Goal: Task Accomplishment & Management: Complete application form

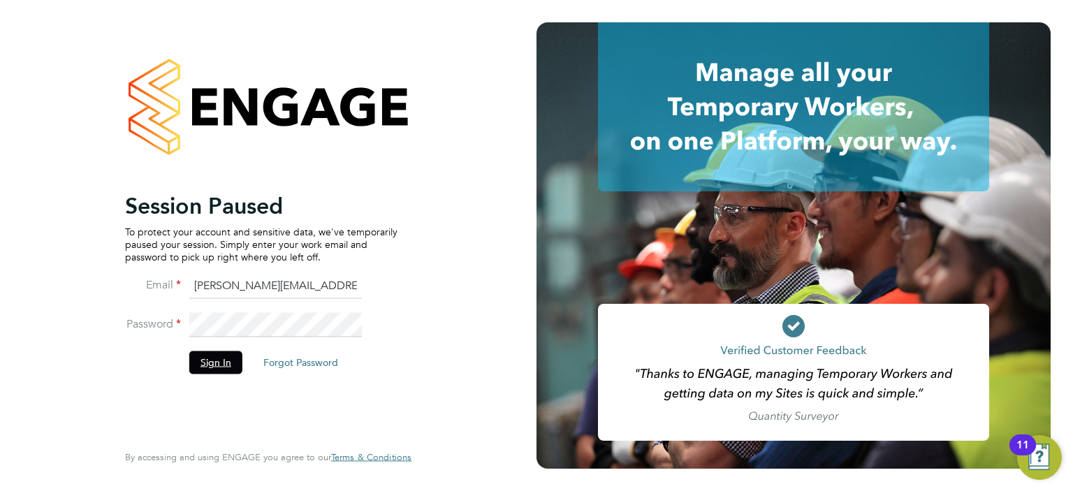
click at [223, 367] on button "Sign In" at bounding box center [215, 362] width 53 height 22
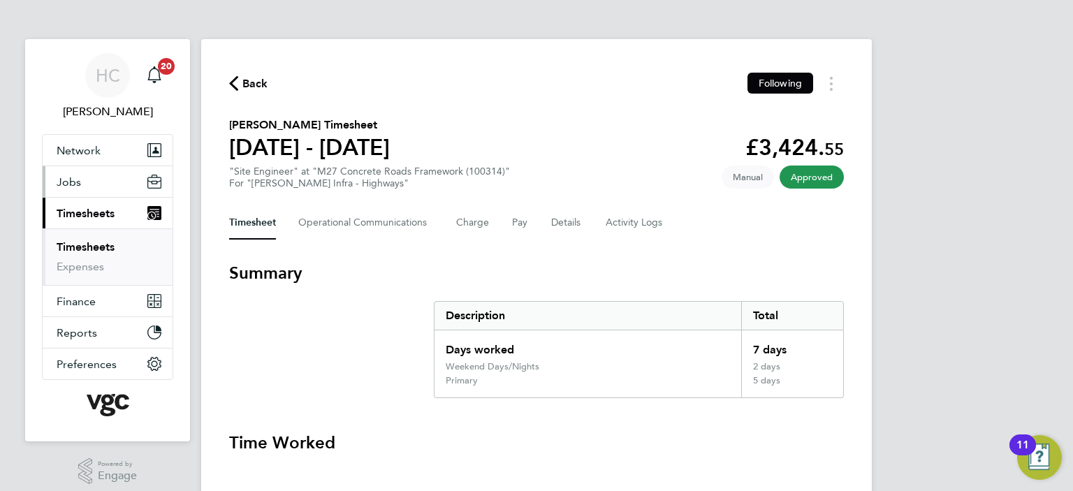
click at [82, 186] on button "Jobs" at bounding box center [108, 181] width 130 height 31
click at [71, 182] on span "Jobs" at bounding box center [69, 181] width 24 height 13
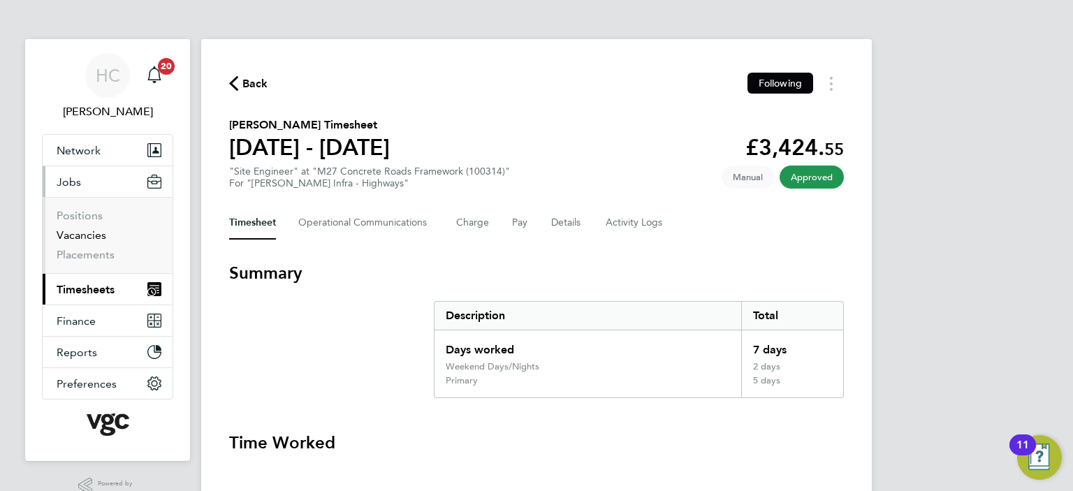
click at [98, 239] on link "Vacancies" at bounding box center [82, 234] width 50 height 13
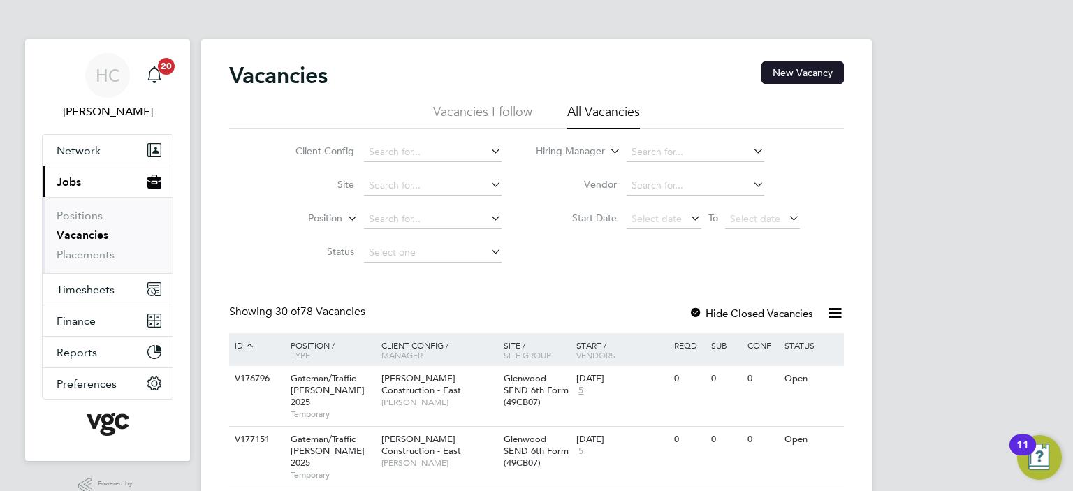
click at [812, 69] on button "New Vacancy" at bounding box center [802, 72] width 82 height 22
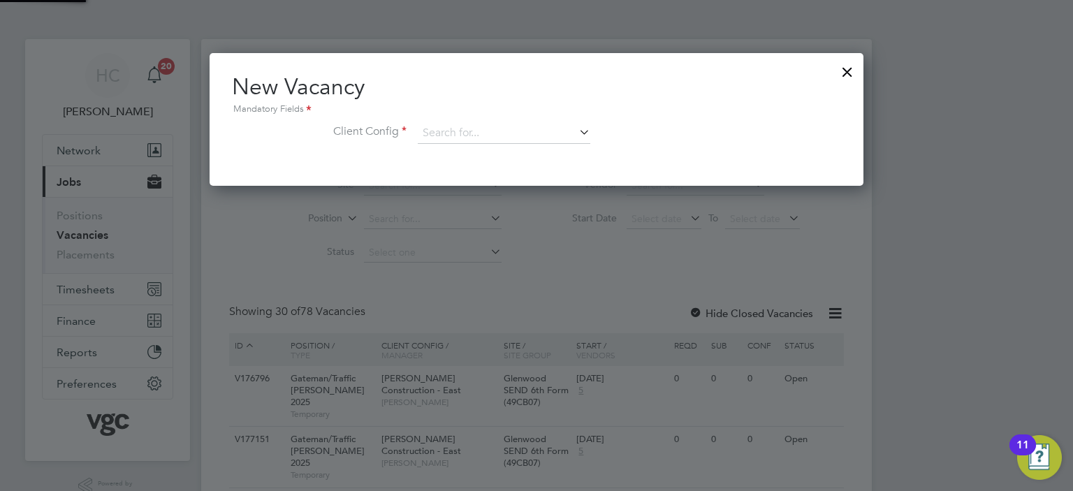
scroll to position [132, 654]
click at [469, 124] on input at bounding box center [504, 133] width 172 height 21
type input "o"
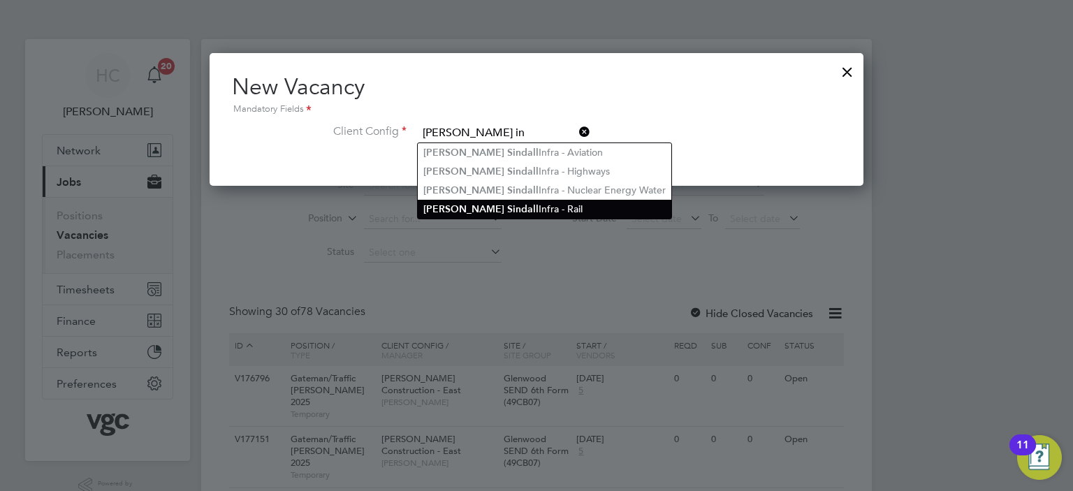
click at [510, 208] on li "[PERSON_NAME] S in dall Infra - Rail" at bounding box center [544, 209] width 253 height 19
type input "[PERSON_NAME] Infra - Rail"
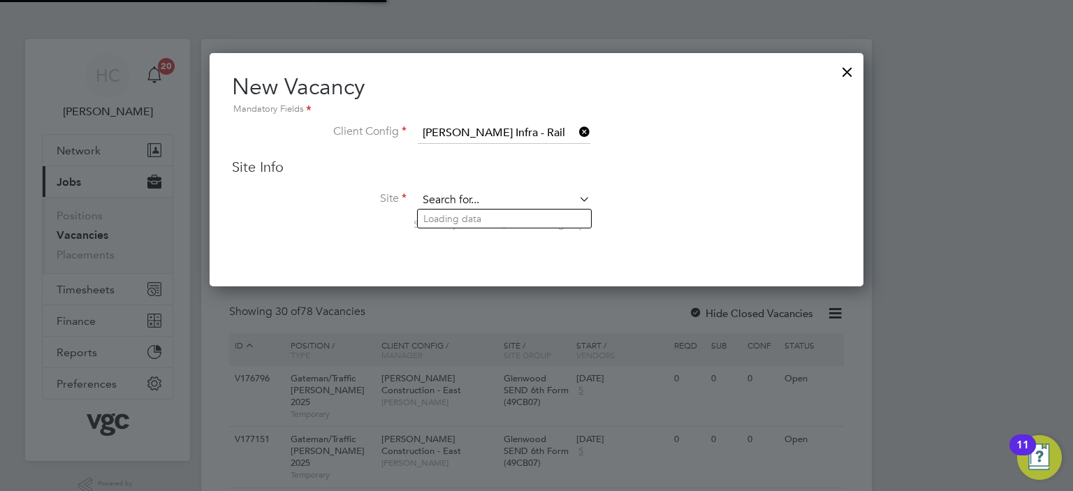
click at [515, 203] on input at bounding box center [504, 200] width 172 height 21
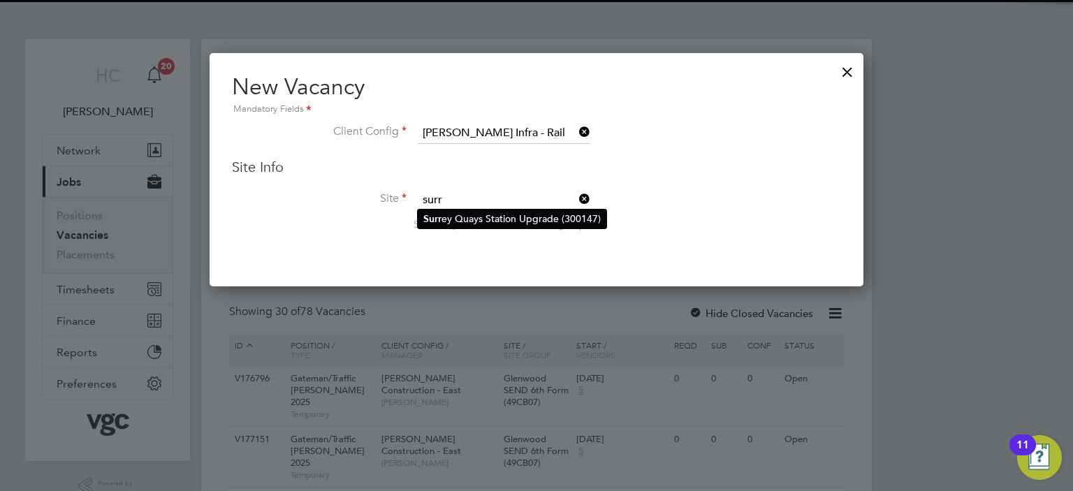
click at [511, 220] on li "Surr ey Quays Station Upgrade (300147)" at bounding box center [512, 219] width 189 height 19
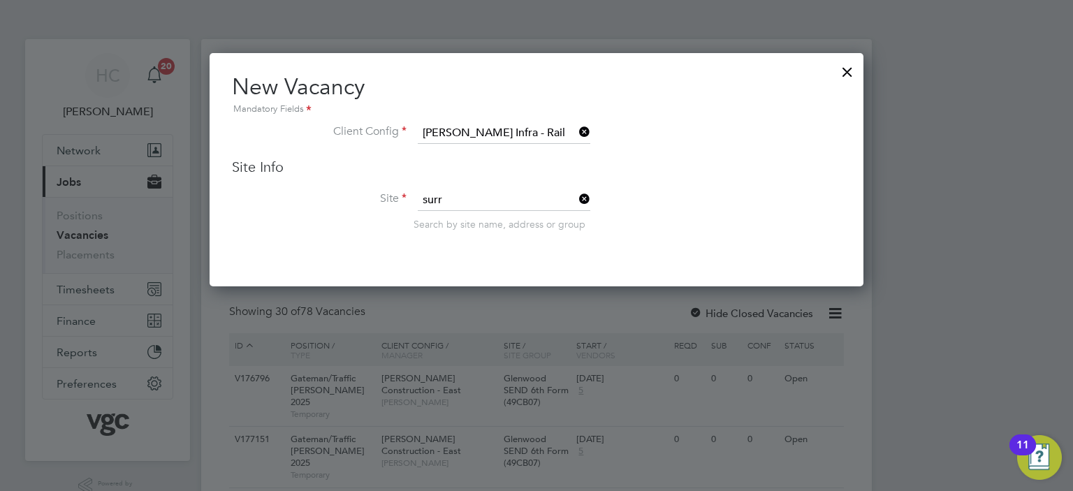
type input "[GEOGRAPHIC_DATA] Upgrade (300147)"
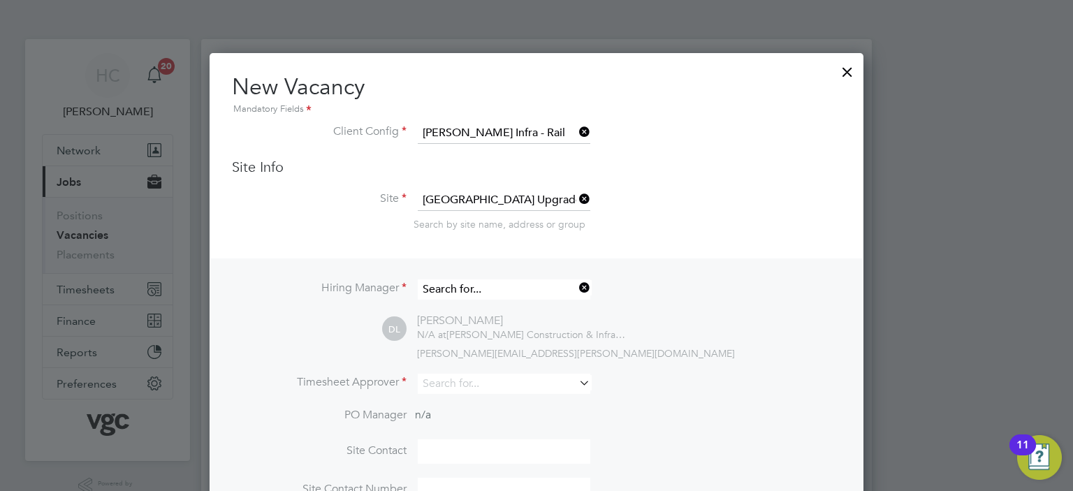
scroll to position [516, 654]
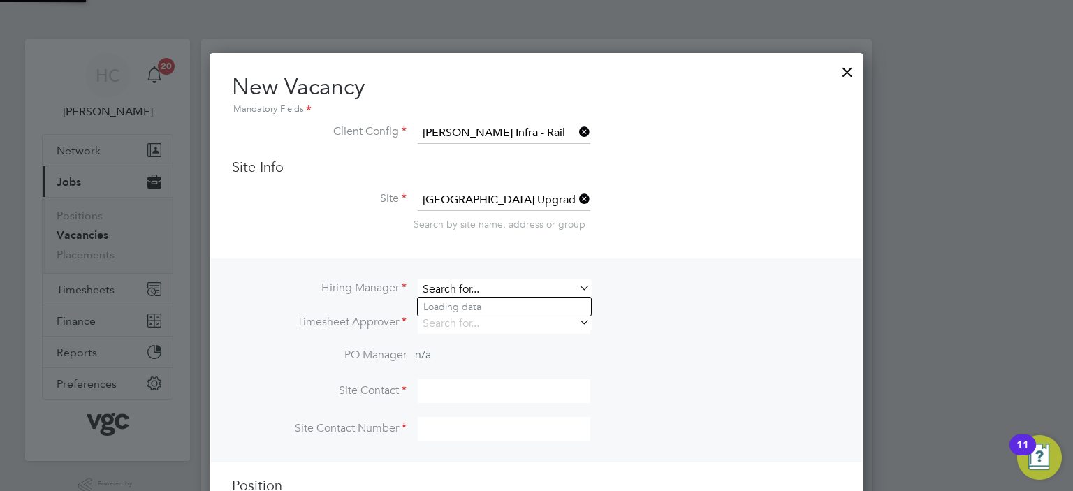
click at [466, 292] on input at bounding box center [504, 289] width 172 height 20
type input "i"
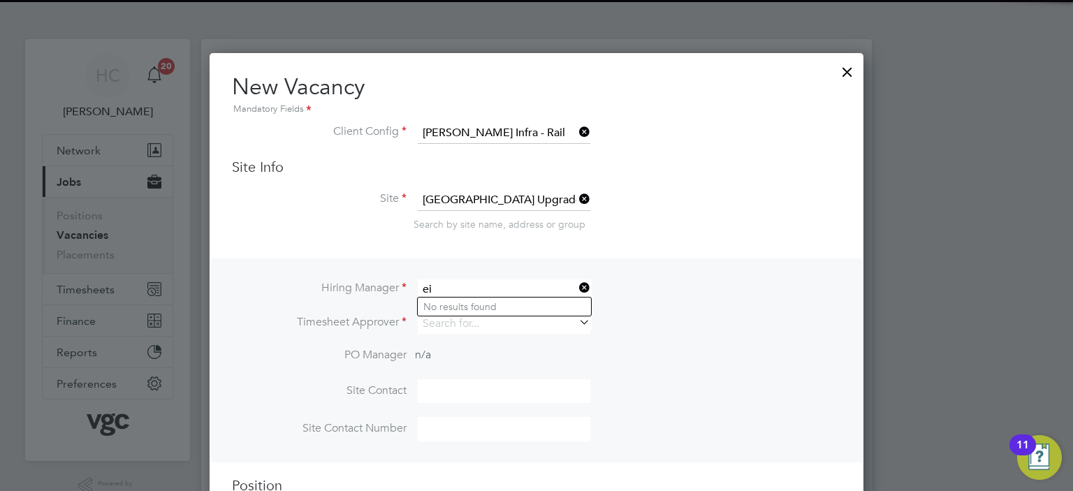
type input "e"
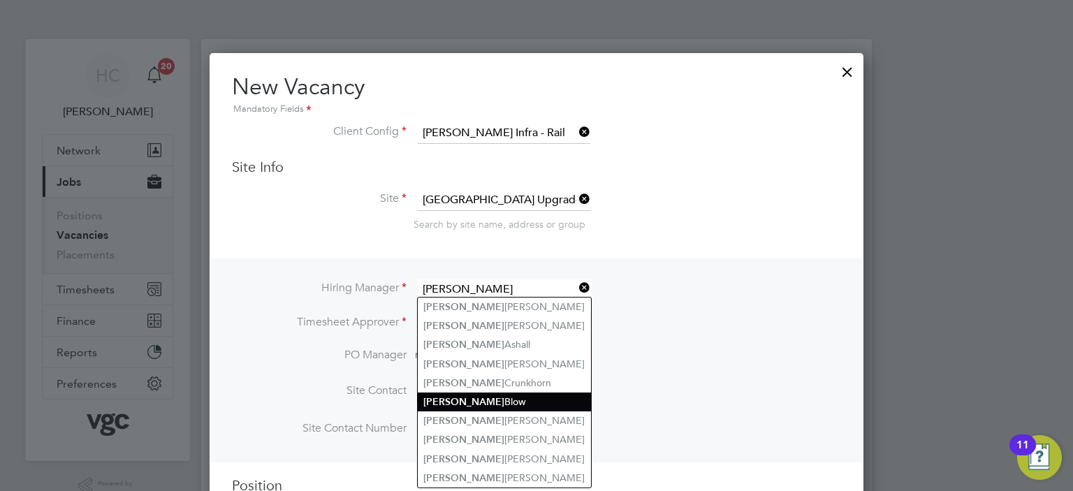
scroll to position [70, 0]
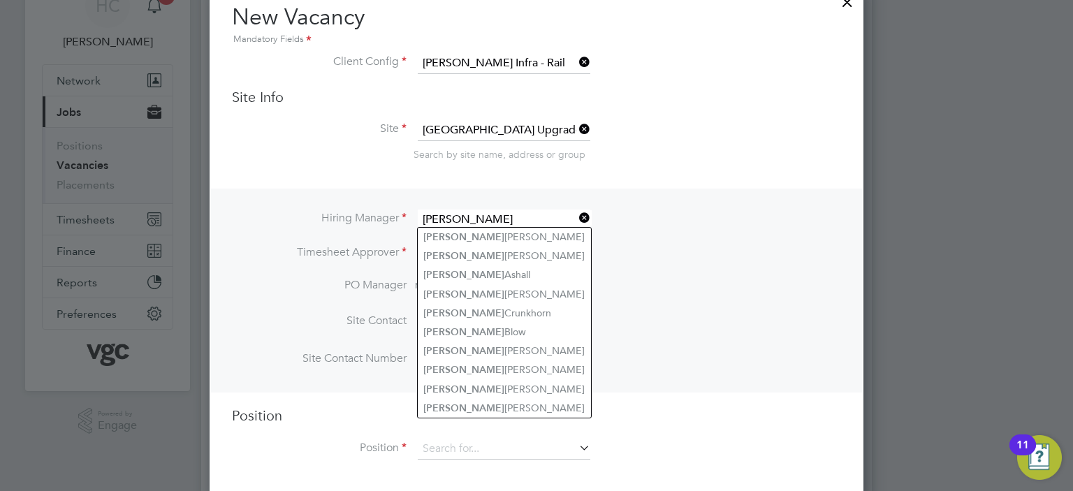
click at [462, 210] on input "[PERSON_NAME]" at bounding box center [504, 220] width 172 height 20
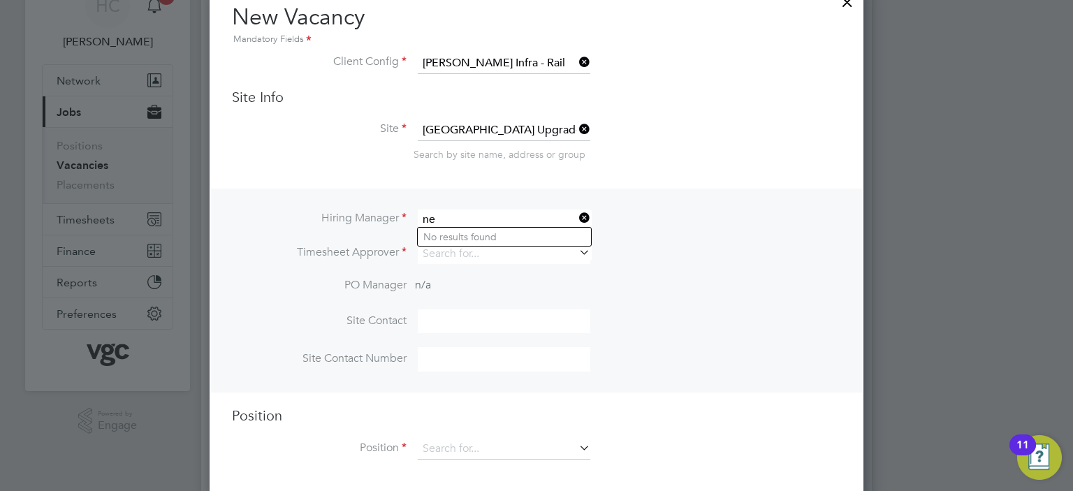
type input "n"
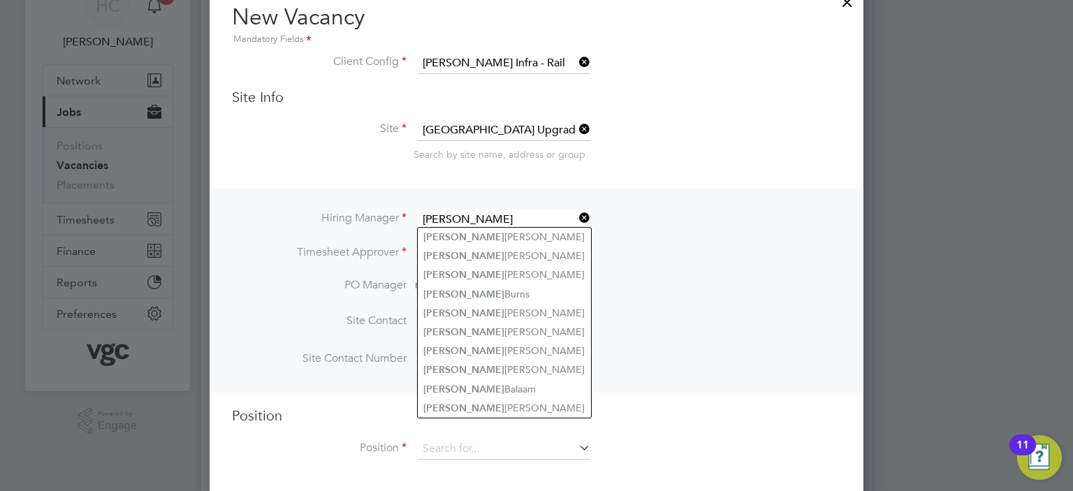
type input "[PERSON_NAME]"
click at [576, 211] on icon at bounding box center [576, 218] width 0 height 20
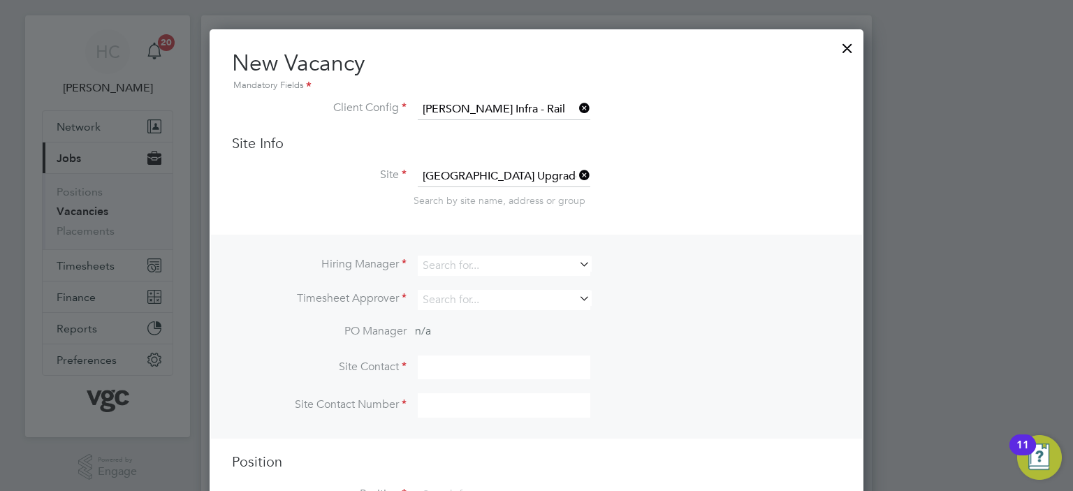
scroll to position [0, 0]
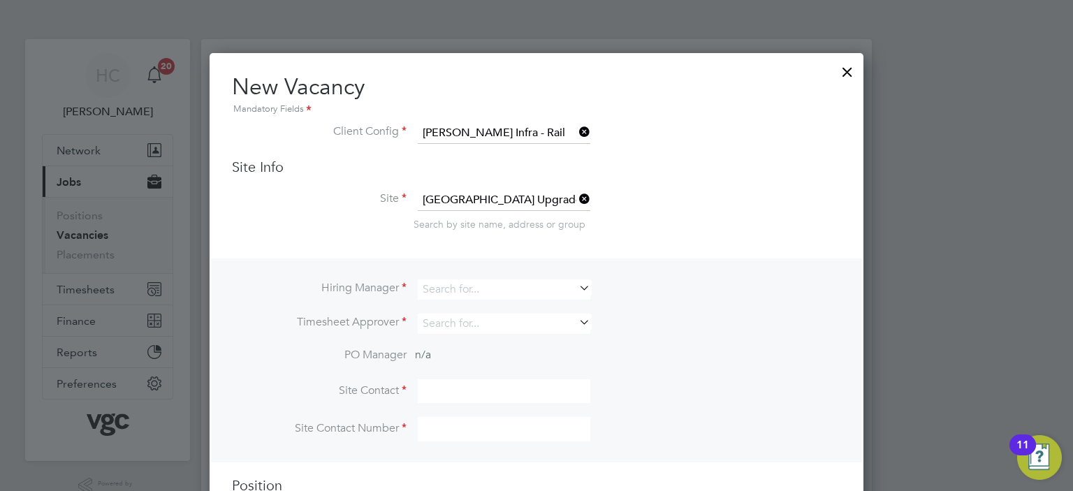
click at [846, 74] on div at bounding box center [847, 68] width 25 height 25
